Goal: Task Accomplishment & Management: Complete application form

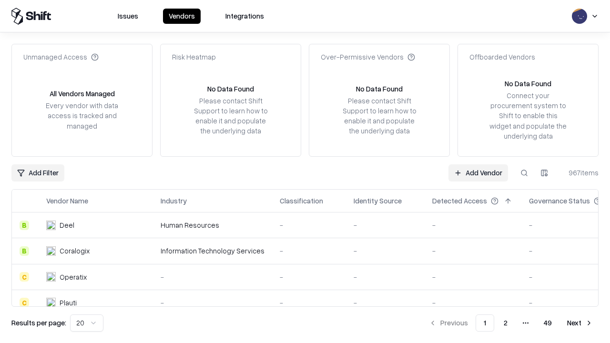
click at [478, 172] on link "Add Vendor" at bounding box center [478, 172] width 60 height 17
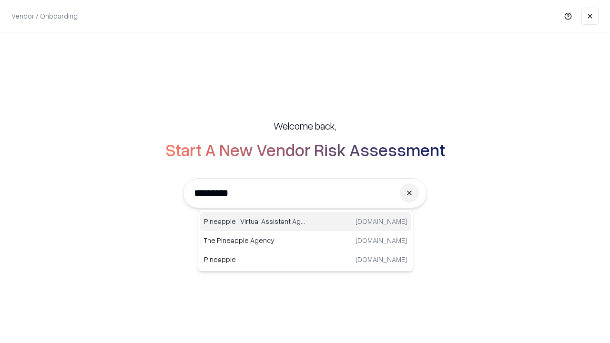
click at [305, 221] on div "Pineapple | Virtual Assistant Agency [DOMAIN_NAME]" at bounding box center [305, 221] width 211 height 19
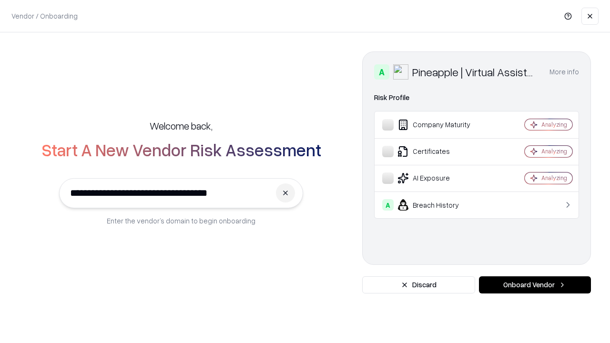
type input "**********"
click at [534, 285] on button "Onboard Vendor" at bounding box center [535, 284] width 112 height 17
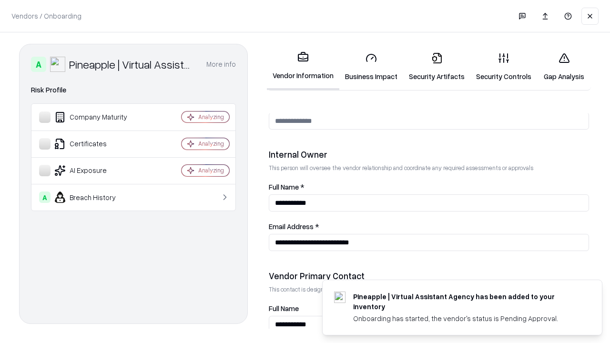
scroll to position [493, 0]
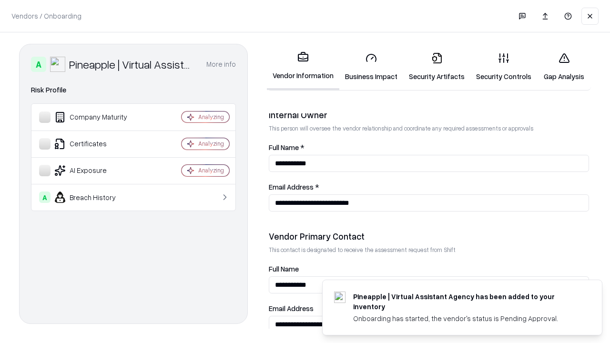
click at [371, 67] on link "Business Impact" at bounding box center [371, 67] width 64 height 44
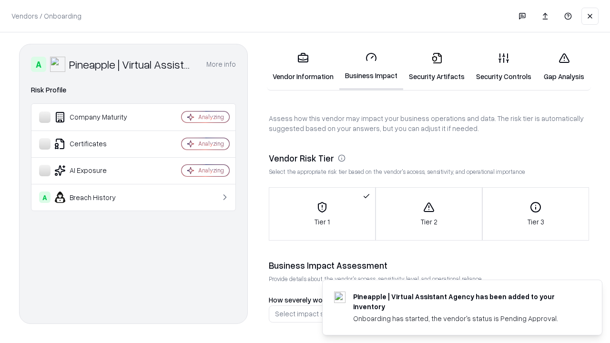
click at [436, 67] on link "Security Artifacts" at bounding box center [436, 67] width 67 height 44
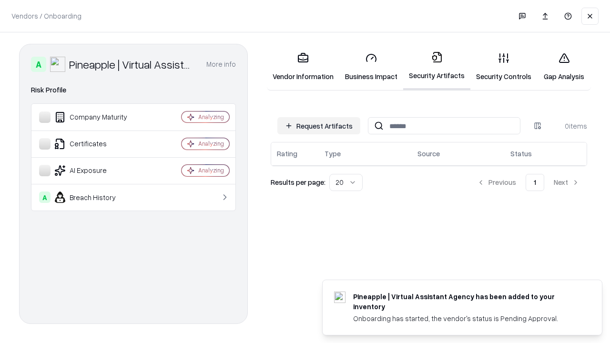
click at [319, 126] on button "Request Artifacts" at bounding box center [318, 125] width 83 height 17
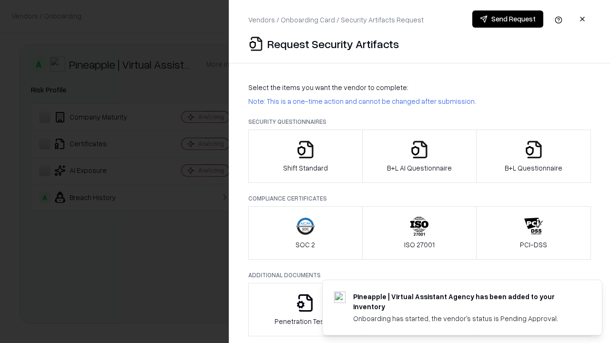
click at [305, 156] on icon "button" at bounding box center [305, 149] width 19 height 19
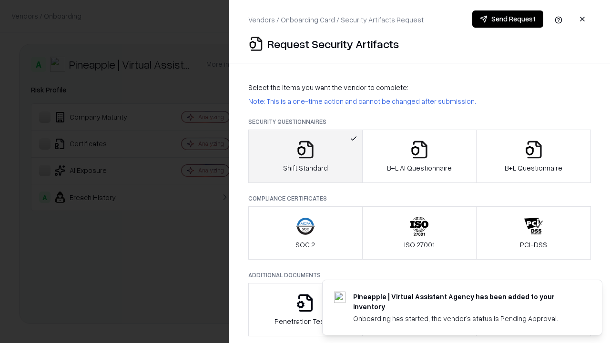
click at [507, 19] on button "Send Request" at bounding box center [507, 18] width 71 height 17
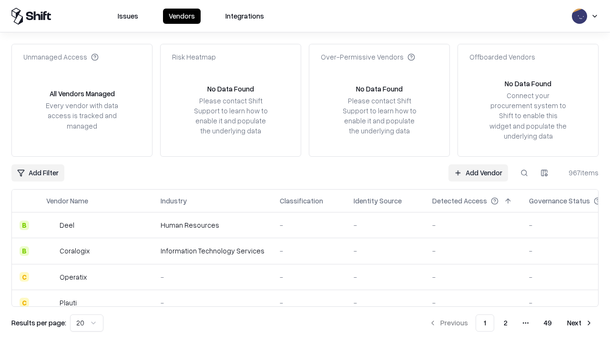
click at [524, 172] on button at bounding box center [523, 172] width 17 height 17
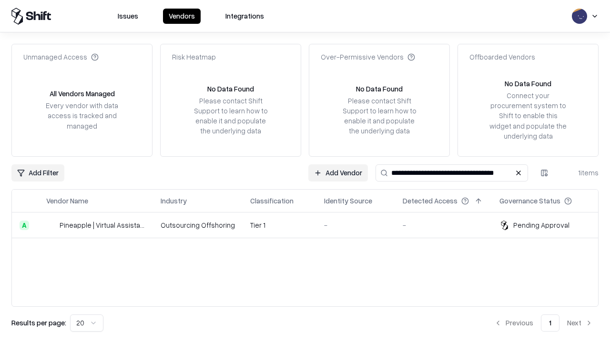
type input "**********"
click at [311, 225] on td "Tier 1" at bounding box center [279, 225] width 74 height 26
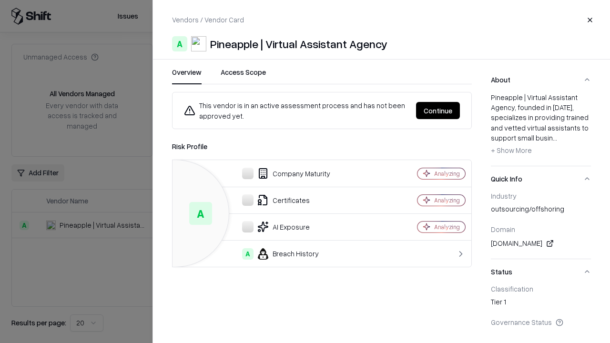
click at [438, 110] on button "Continue" at bounding box center [438, 110] width 44 height 17
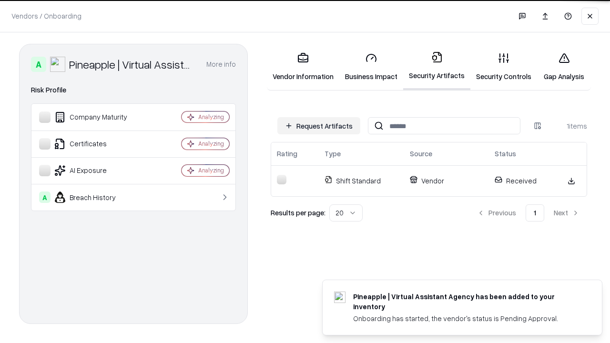
click at [563, 67] on link "Gap Analysis" at bounding box center [564, 67] width 54 height 44
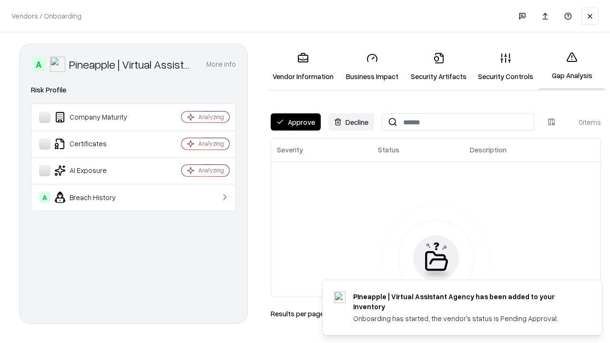
click at [295, 122] on button "Approve" at bounding box center [296, 121] width 50 height 17
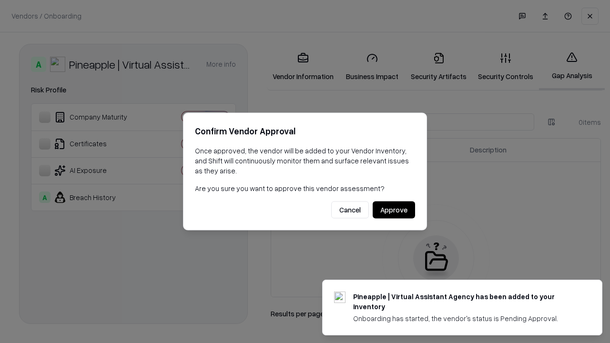
click at [393, 210] on button "Approve" at bounding box center [393, 209] width 42 height 17
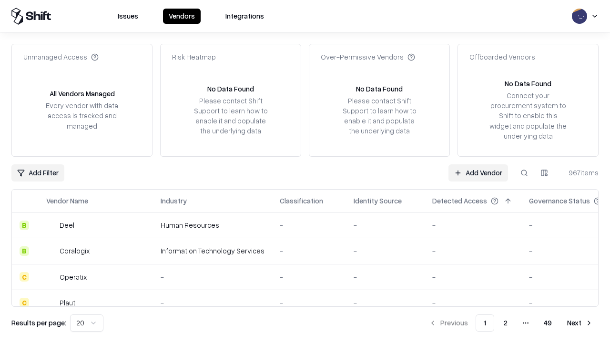
type input "**********"
click at [478, 172] on link "Add Vendor" at bounding box center [478, 172] width 60 height 17
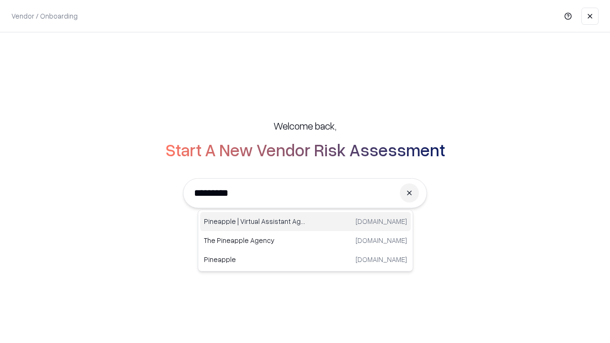
click at [305, 221] on div "Pineapple | Virtual Assistant Agency [DOMAIN_NAME]" at bounding box center [305, 221] width 211 height 19
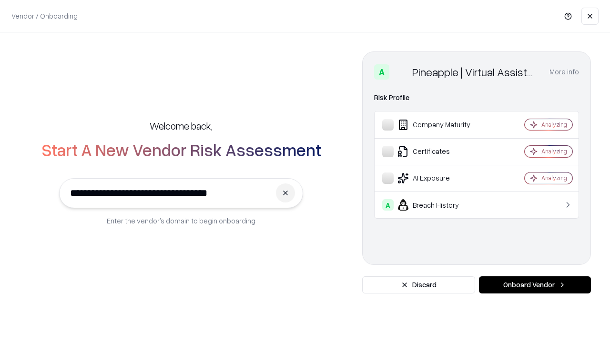
type input "**********"
click at [534, 285] on button "Onboard Vendor" at bounding box center [535, 284] width 112 height 17
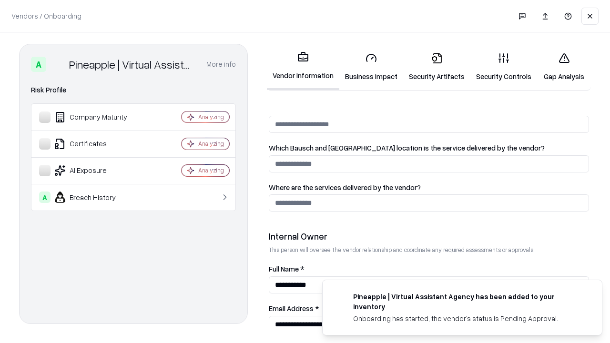
scroll to position [493, 0]
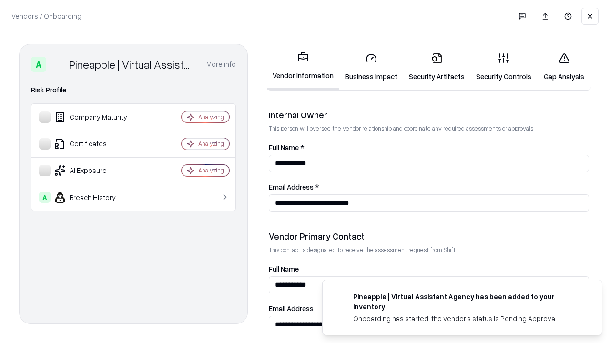
click at [563, 67] on link "Gap Analysis" at bounding box center [564, 67] width 54 height 44
